Goal: Find specific page/section: Find specific page/section

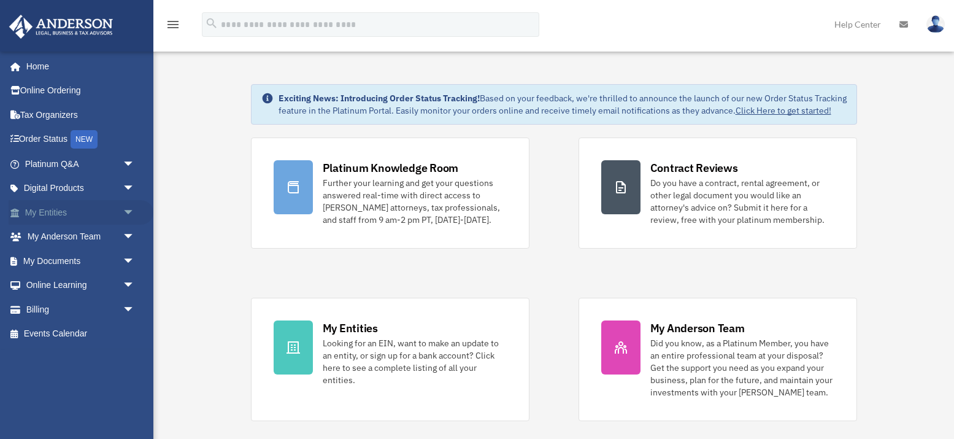
click at [124, 212] on span "arrow_drop_down" at bounding box center [135, 212] width 25 height 25
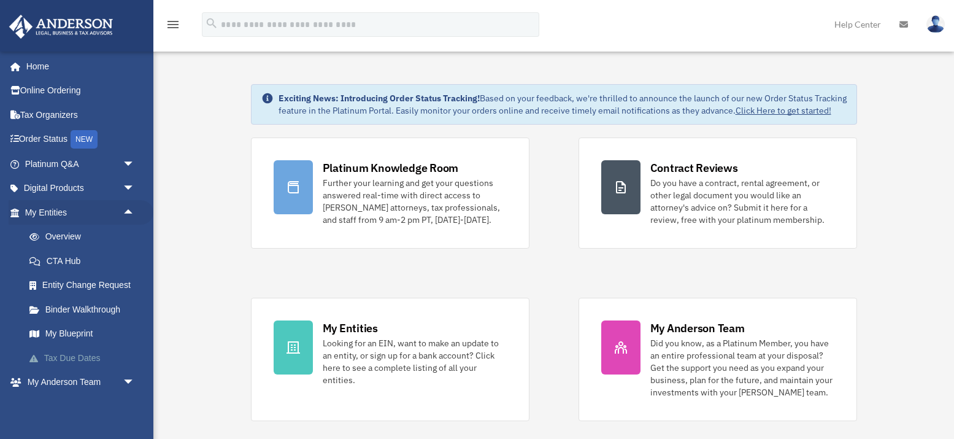
click at [91, 354] on link "Tax Due Dates" at bounding box center [85, 358] width 136 height 25
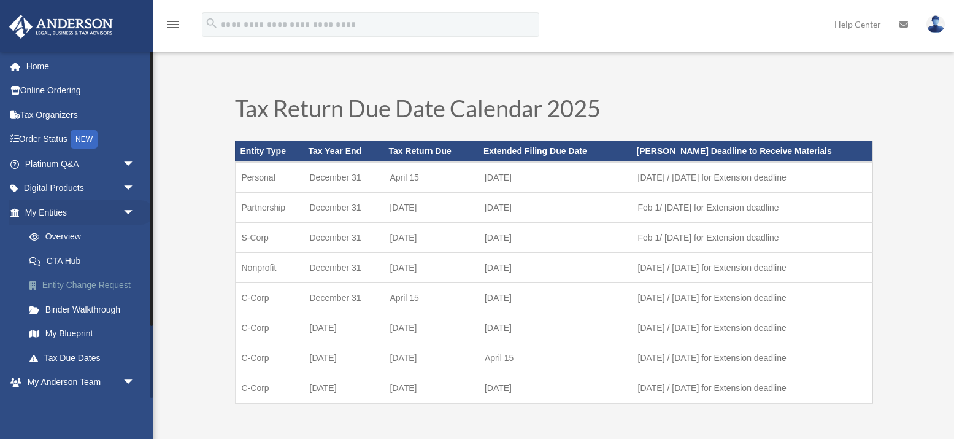
click at [79, 282] on link "Entity Change Request" at bounding box center [85, 285] width 136 height 25
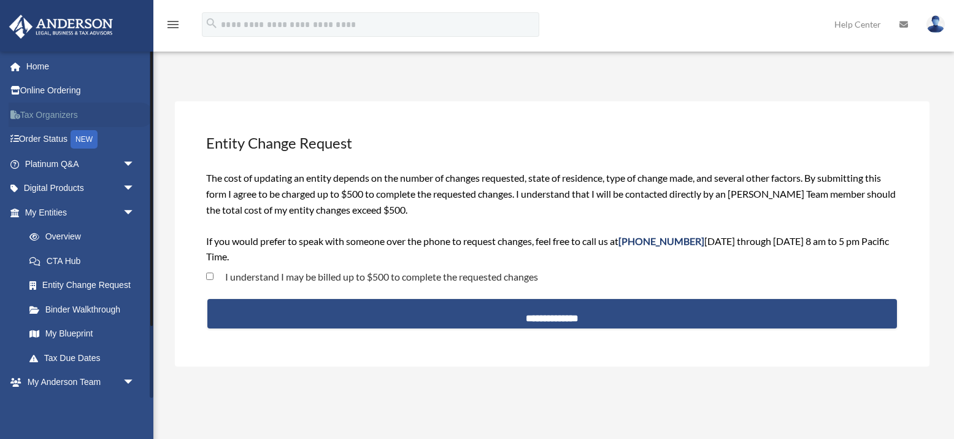
click at [48, 114] on link "Tax Organizers" at bounding box center [81, 115] width 145 height 25
click at [128, 185] on span "arrow_drop_down" at bounding box center [135, 188] width 25 height 25
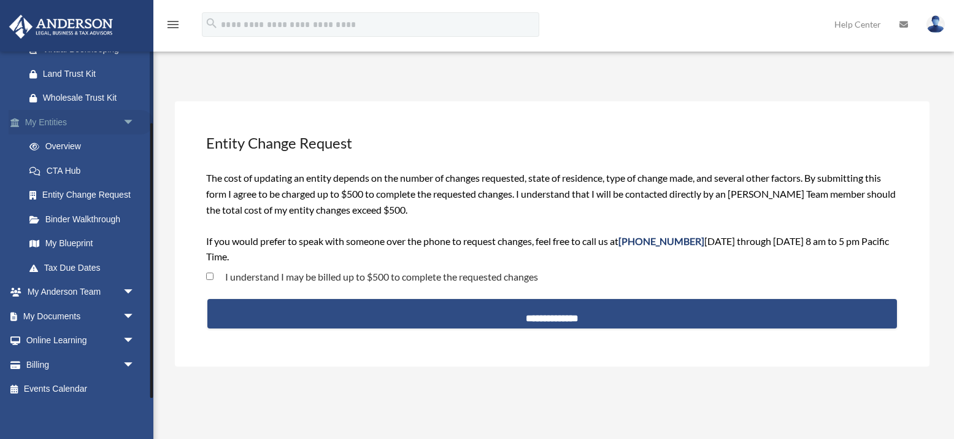
scroll to position [187, 0]
click at [128, 331] on span "arrow_drop_down" at bounding box center [135, 341] width 25 height 25
click at [131, 309] on span "arrow_drop_down" at bounding box center [135, 316] width 25 height 25
click at [53, 335] on link "Box" at bounding box center [85, 341] width 136 height 25
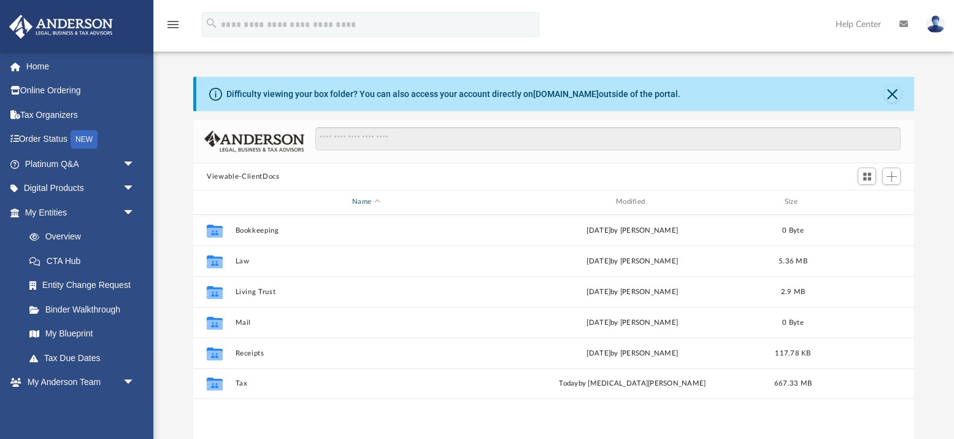
scroll to position [279, 721]
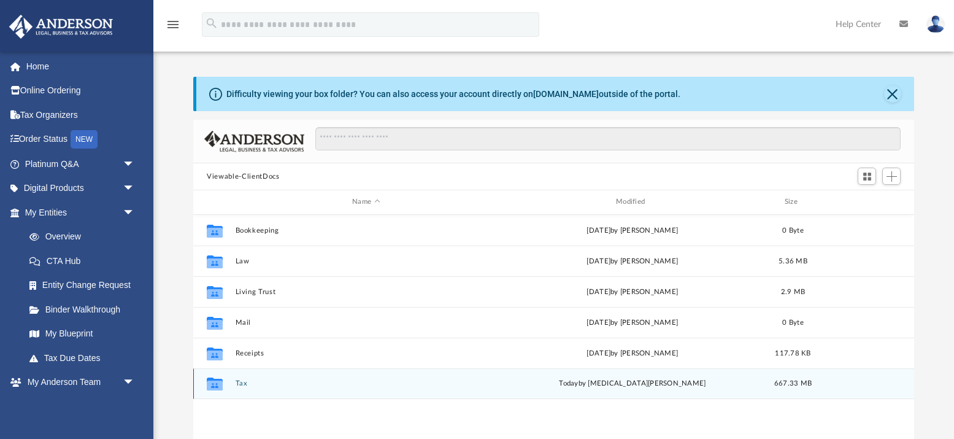
click at [214, 386] on icon "grid" at bounding box center [215, 383] width 16 height 13
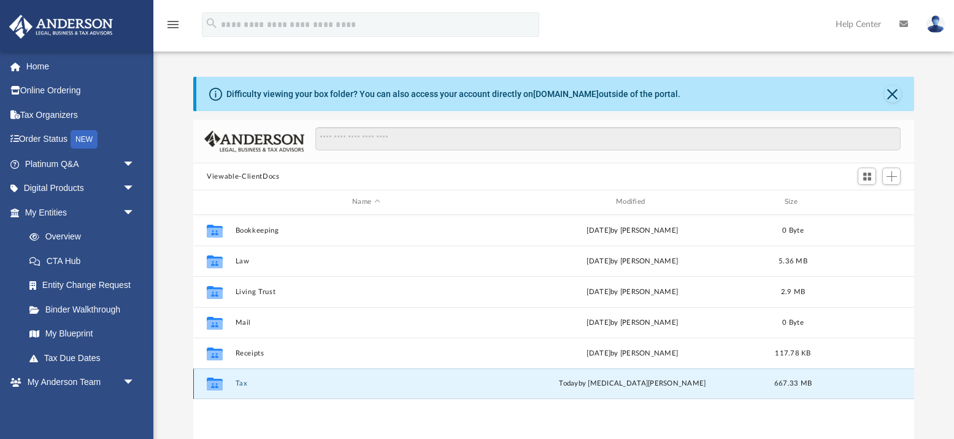
click at [217, 384] on icon "grid" at bounding box center [215, 383] width 16 height 13
click at [242, 386] on button "Tax" at bounding box center [366, 383] width 261 height 8
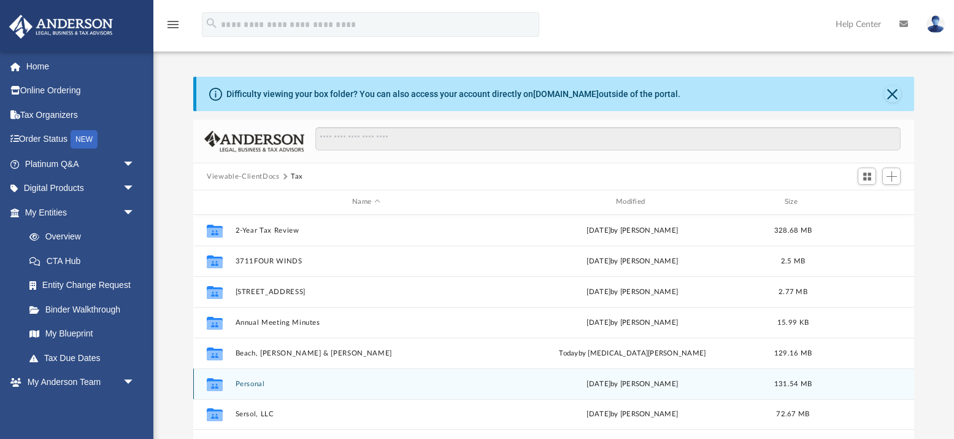
click at [221, 387] on icon "grid" at bounding box center [215, 386] width 16 height 10
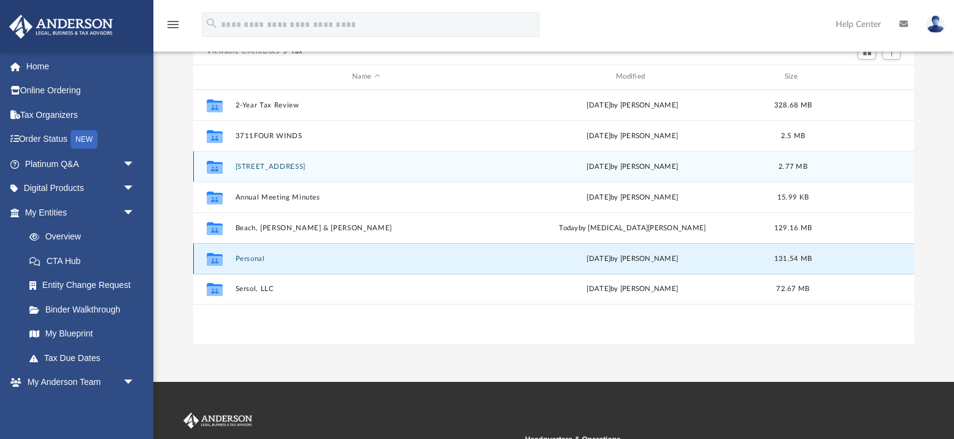
scroll to position [130, 0]
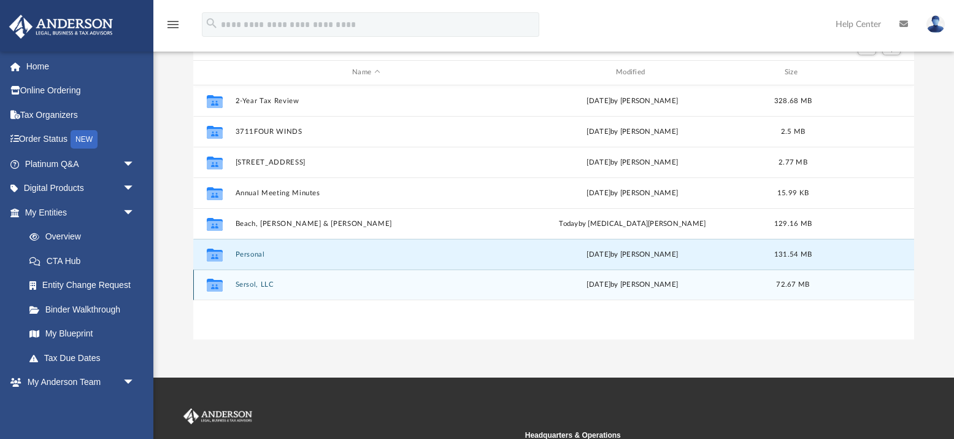
click at [220, 286] on icon "grid" at bounding box center [215, 287] width 16 height 10
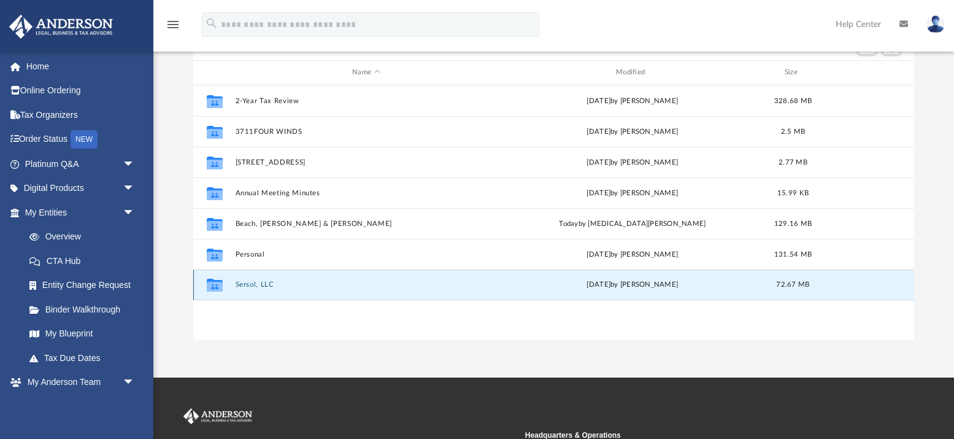
click at [220, 286] on icon "grid" at bounding box center [215, 287] width 16 height 10
click at [217, 284] on icon "grid" at bounding box center [215, 285] width 16 height 13
click at [257, 284] on button "Sersol, LLC" at bounding box center [366, 285] width 261 height 8
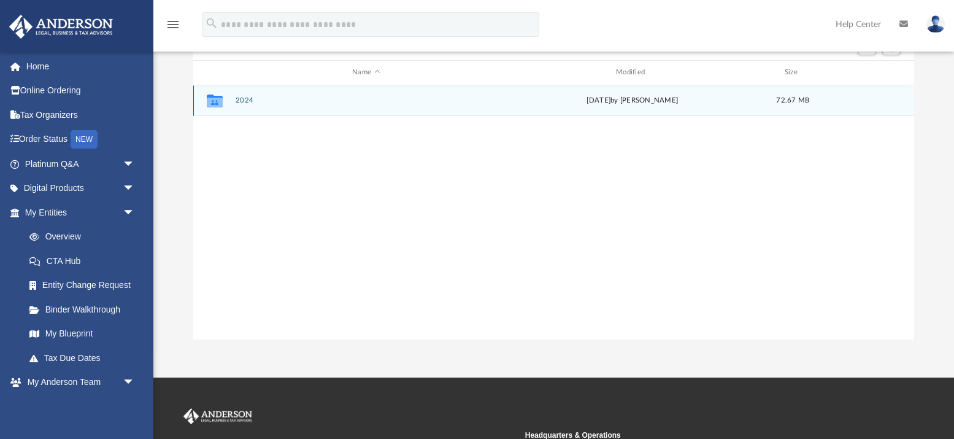
click at [219, 104] on icon "grid" at bounding box center [215, 101] width 16 height 13
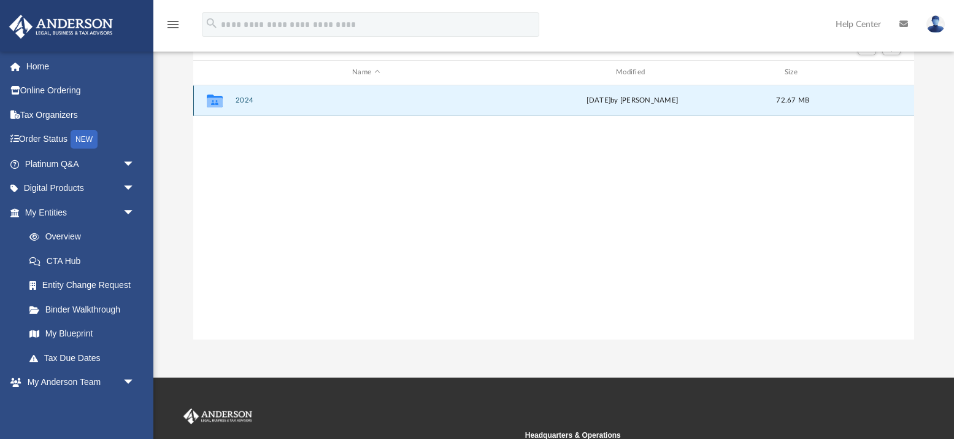
click at [219, 104] on icon "grid" at bounding box center [215, 101] width 16 height 13
click at [219, 103] on icon "grid" at bounding box center [215, 101] width 16 height 13
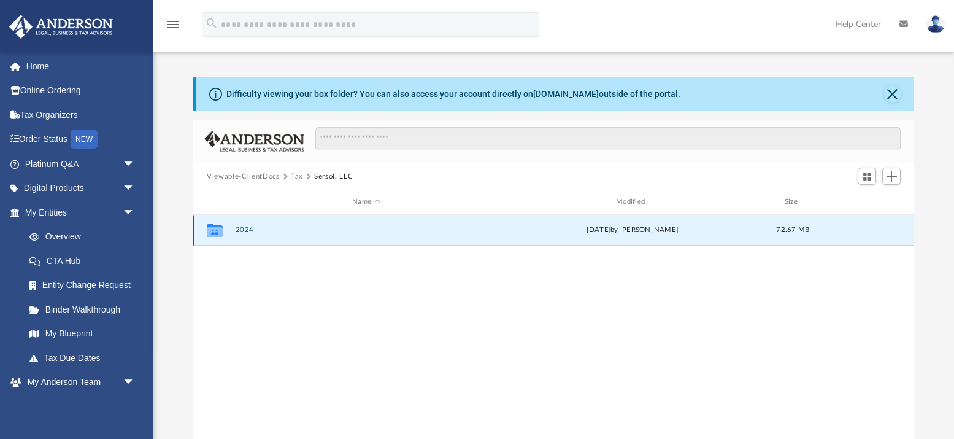
scroll to position [0, 0]
click at [296, 175] on button "Tax" at bounding box center [297, 176] width 12 height 11
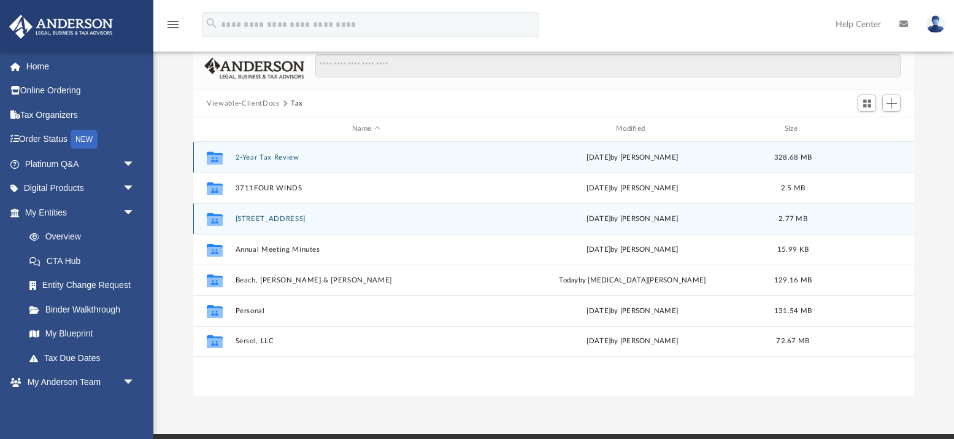
scroll to position [68, 0]
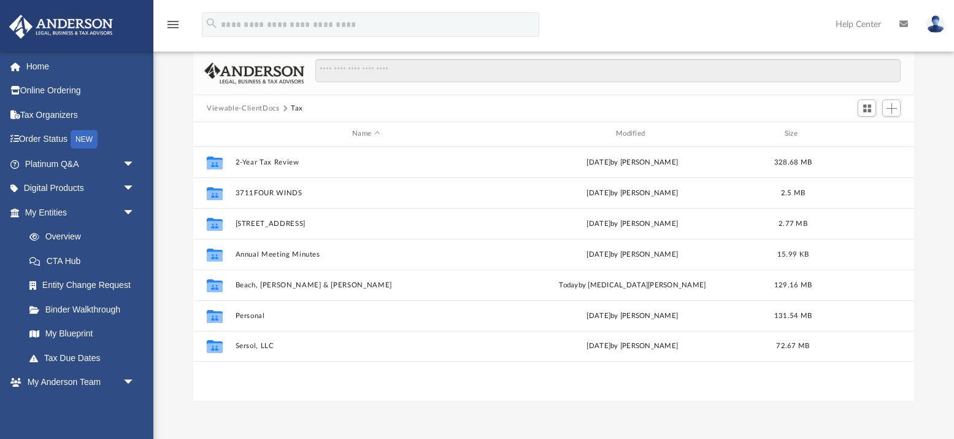
click at [293, 107] on button "Tax" at bounding box center [297, 108] width 12 height 11
click at [264, 110] on button "Viewable-ClientDocs" at bounding box center [243, 108] width 72 height 11
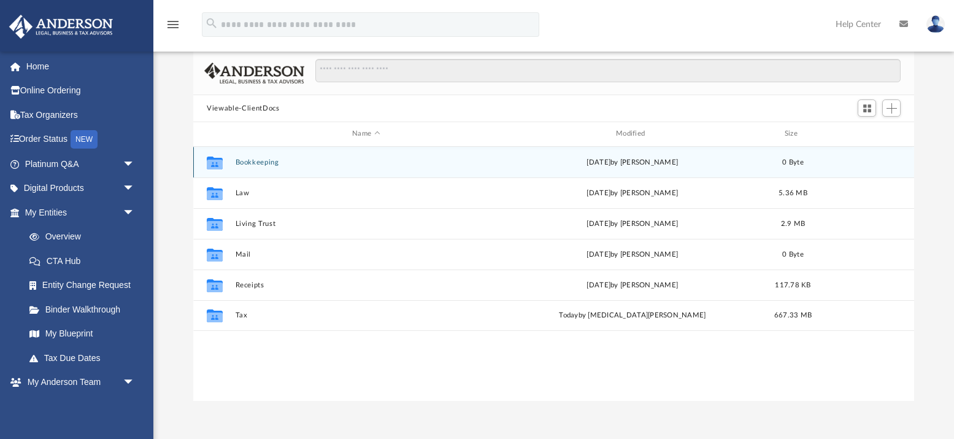
click at [217, 165] on icon "grid" at bounding box center [215, 162] width 16 height 13
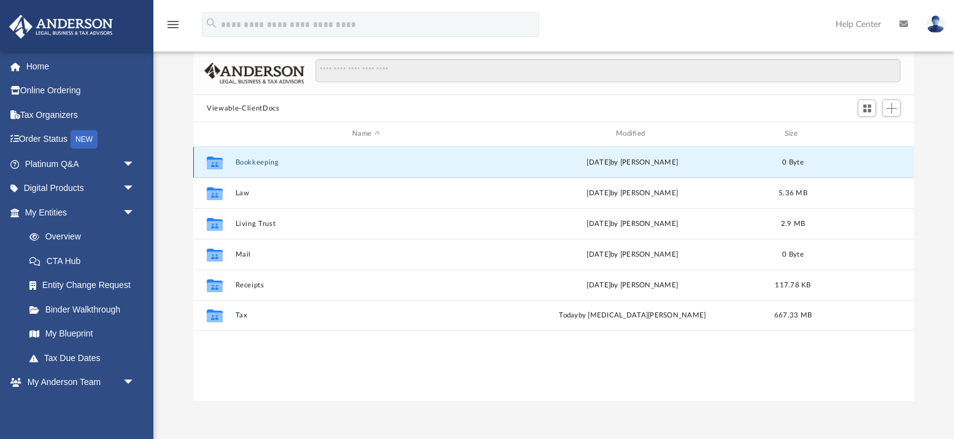
click at [217, 165] on icon "grid" at bounding box center [215, 162] width 16 height 13
click at [262, 165] on button "Bookkeeping" at bounding box center [366, 162] width 261 height 8
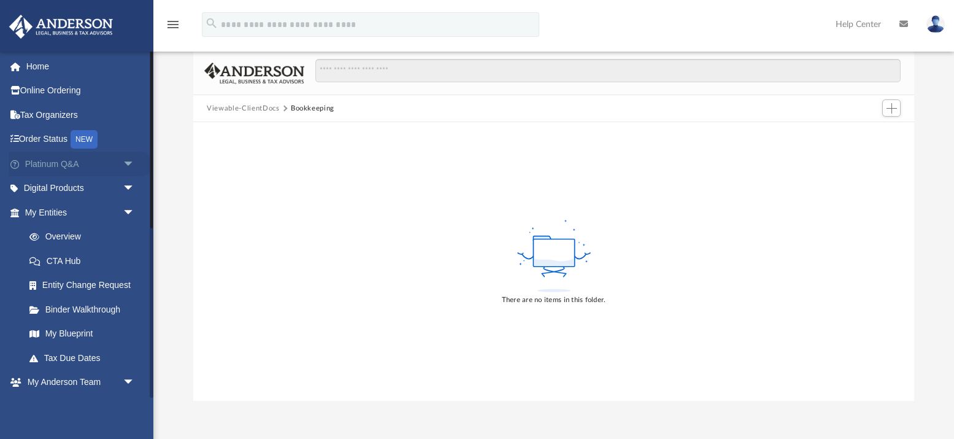
click at [130, 162] on span "arrow_drop_down" at bounding box center [135, 164] width 25 height 25
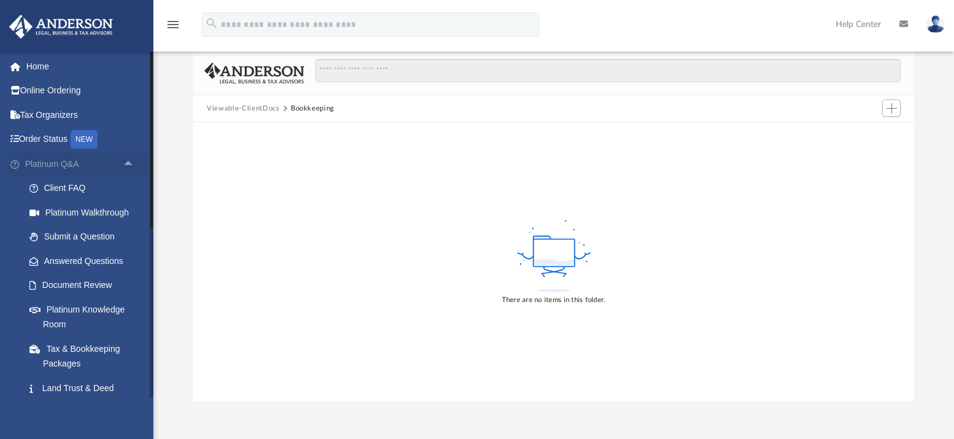
click at [127, 163] on span "arrow_drop_up" at bounding box center [135, 164] width 25 height 25
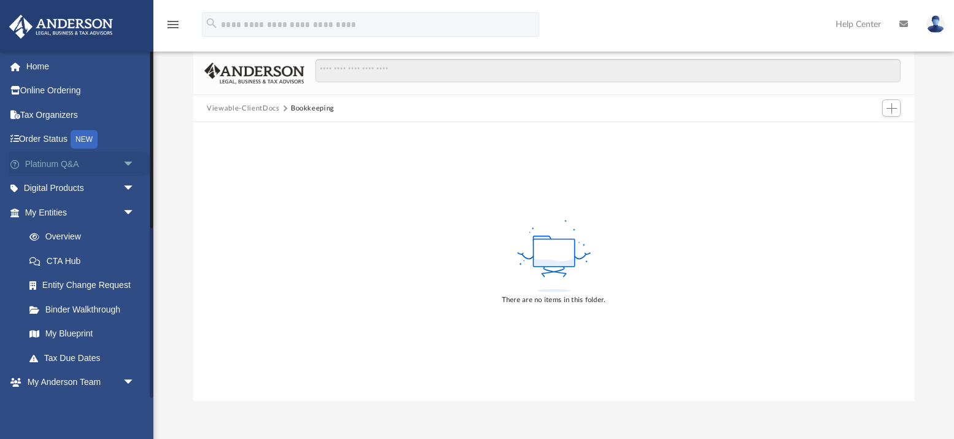
click at [127, 163] on span "arrow_drop_down" at bounding box center [135, 164] width 25 height 25
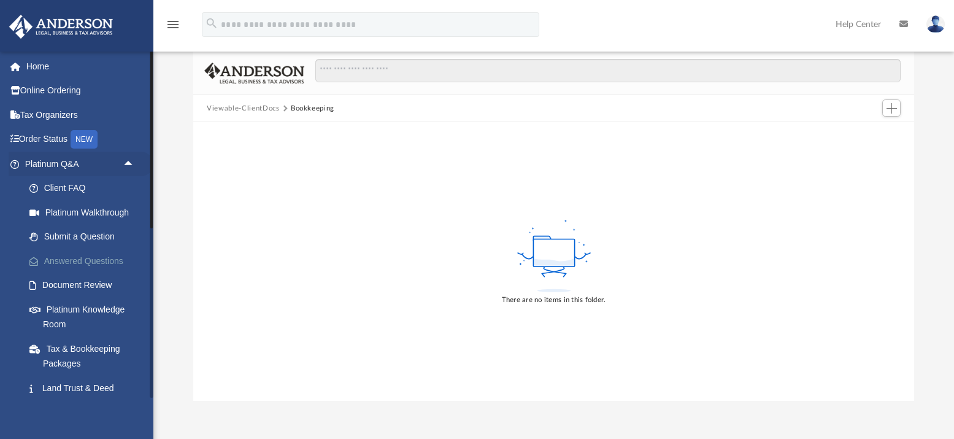
click at [88, 259] on link "Answered Questions" at bounding box center [85, 261] width 136 height 25
